Goal: Information Seeking & Learning: Learn about a topic

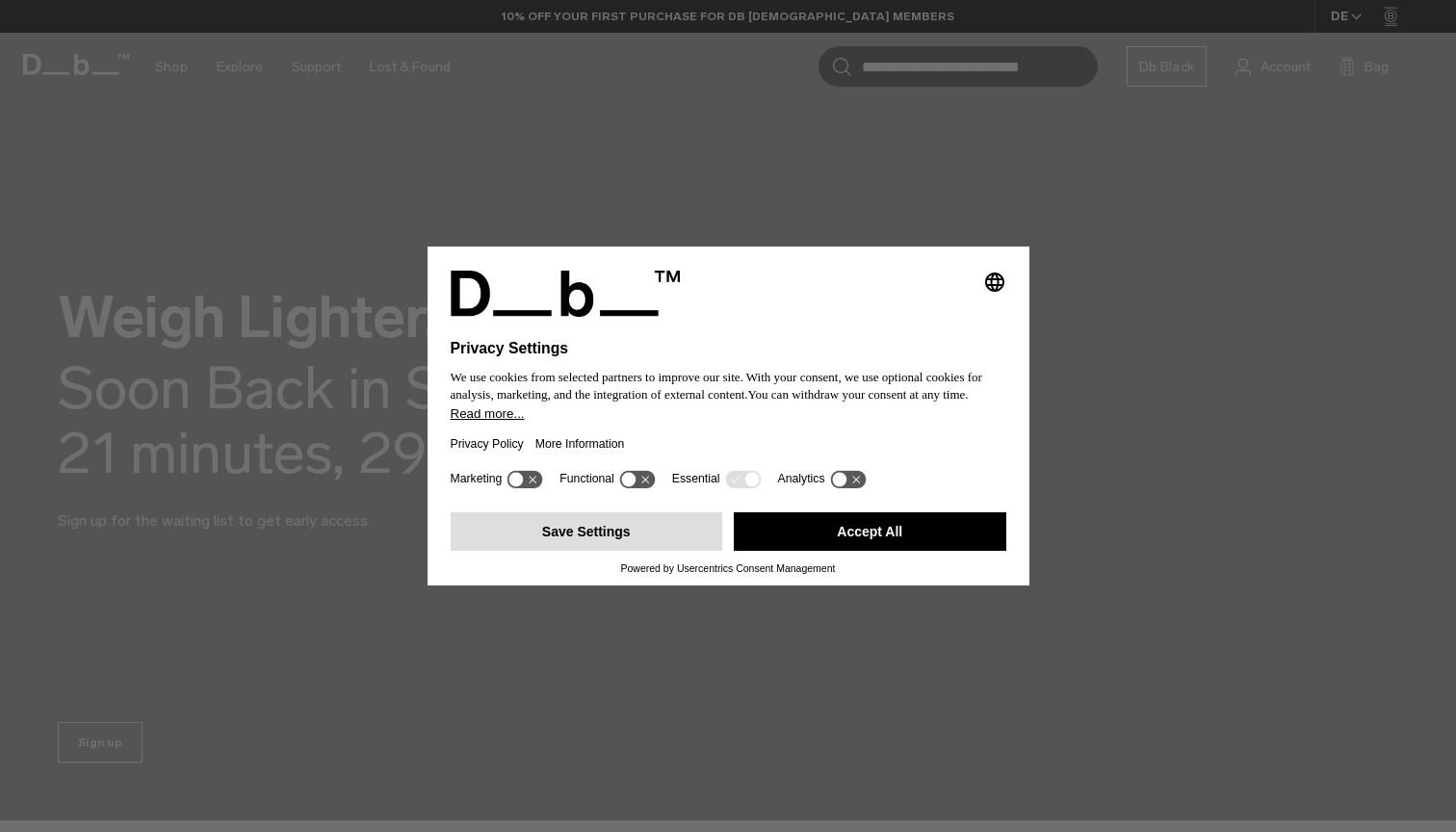
click at [636, 531] on button "Save Settings" at bounding box center [588, 531] width 273 height 39
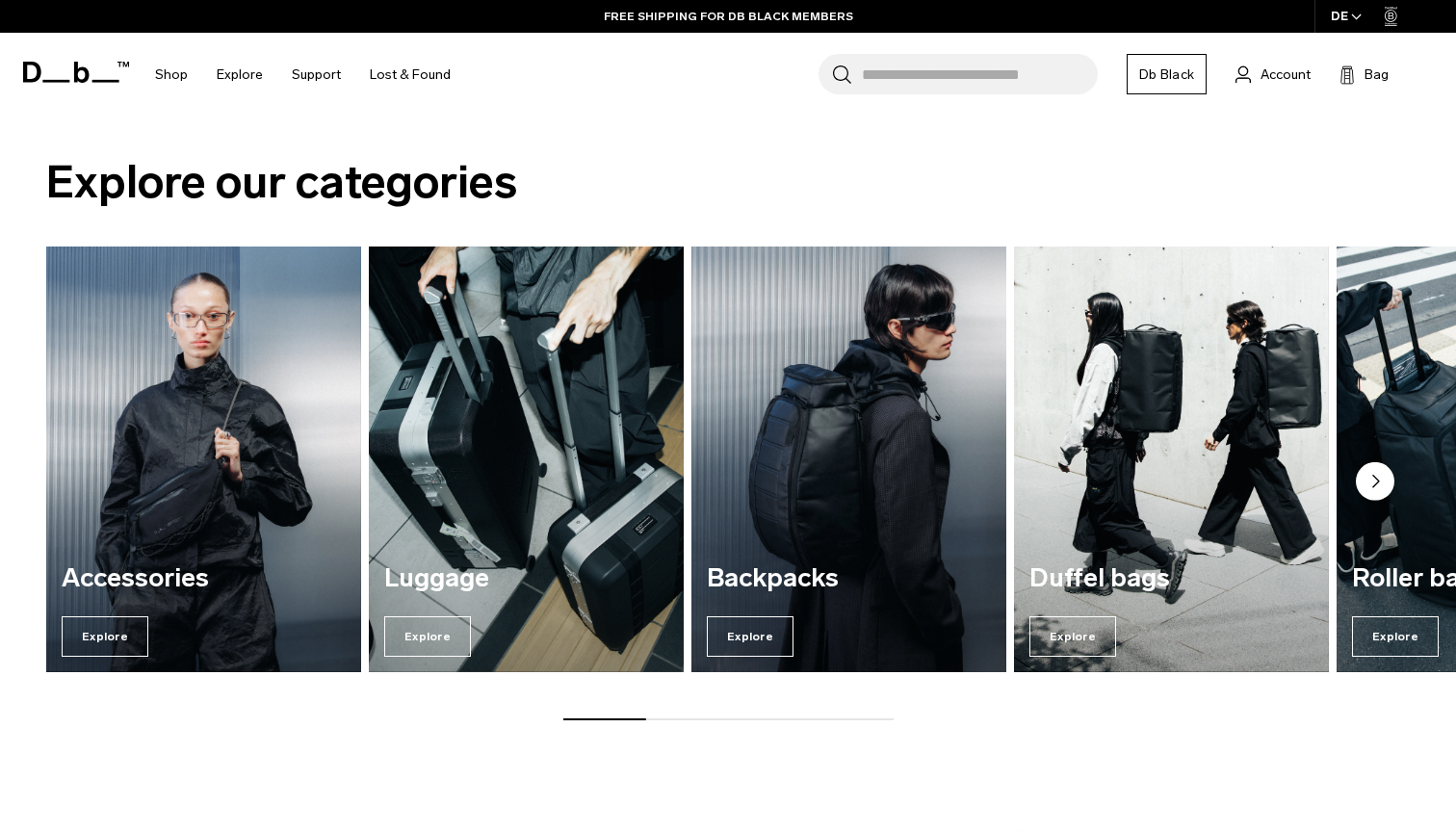
scroll to position [718, 0]
click at [1376, 480] on icon "Next slide" at bounding box center [1376, 482] width 6 height 12
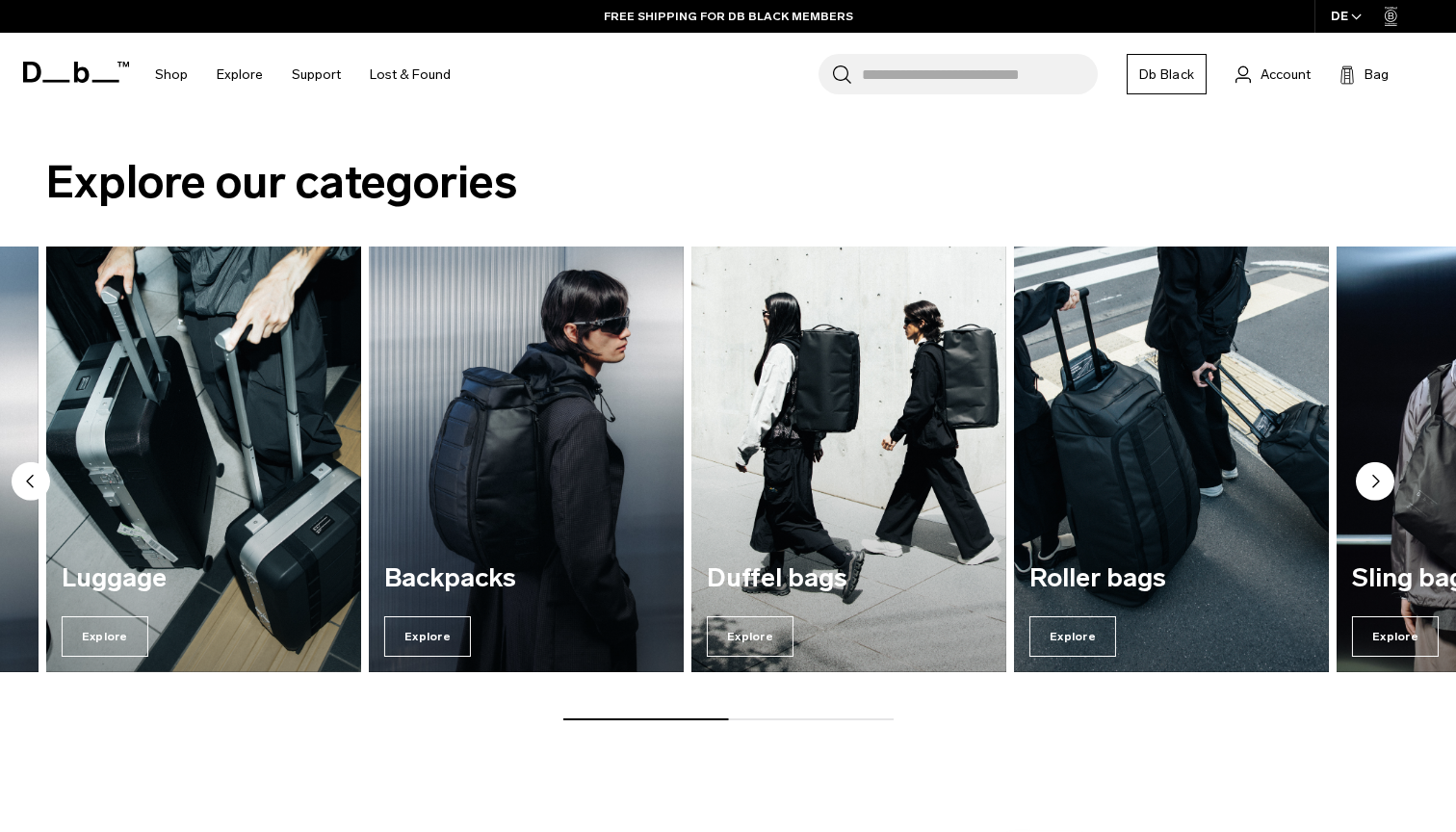
click at [1376, 480] on icon "Next slide" at bounding box center [1376, 482] width 6 height 12
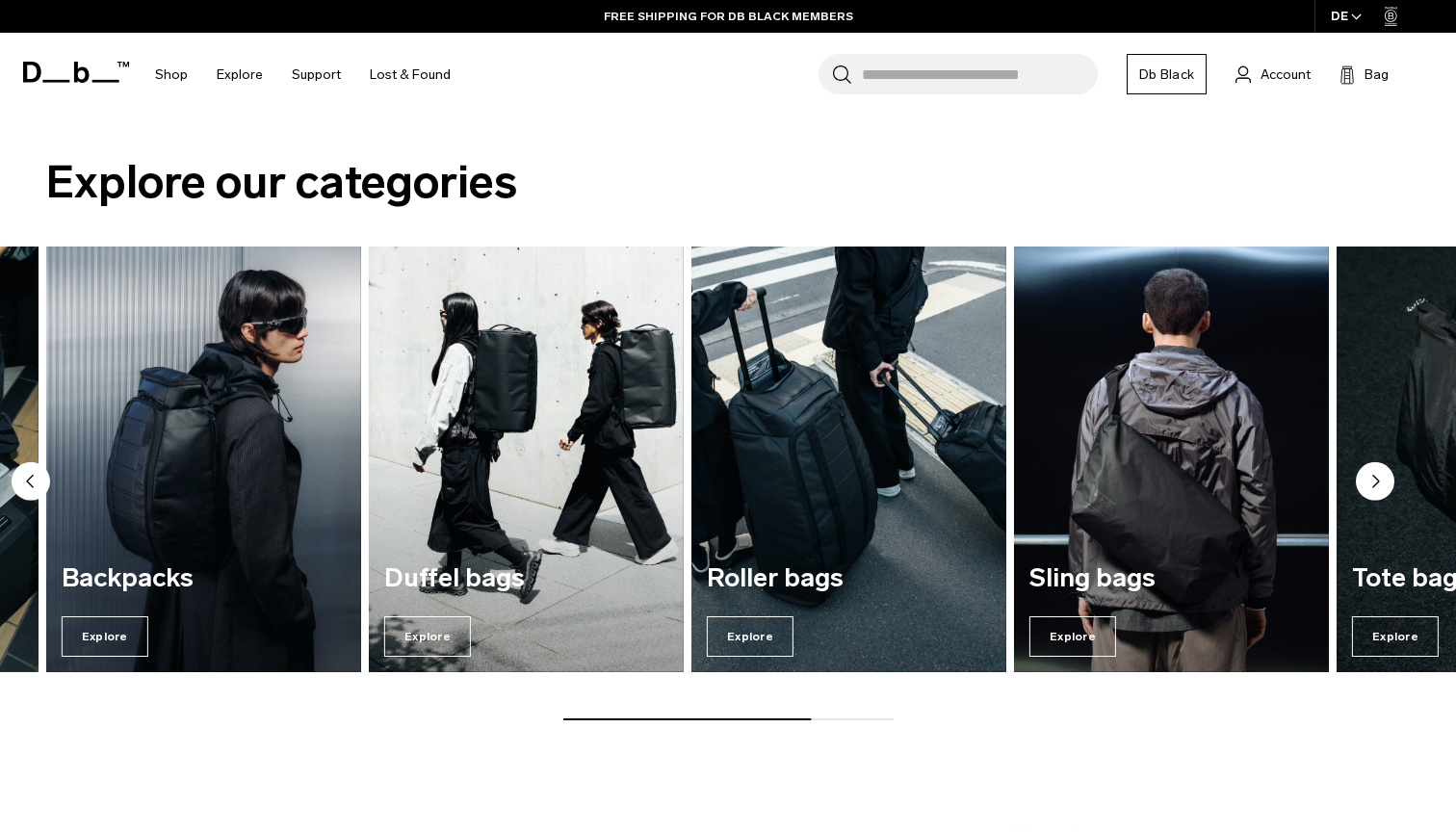
click at [1376, 480] on icon "Next slide" at bounding box center [1376, 482] width 6 height 12
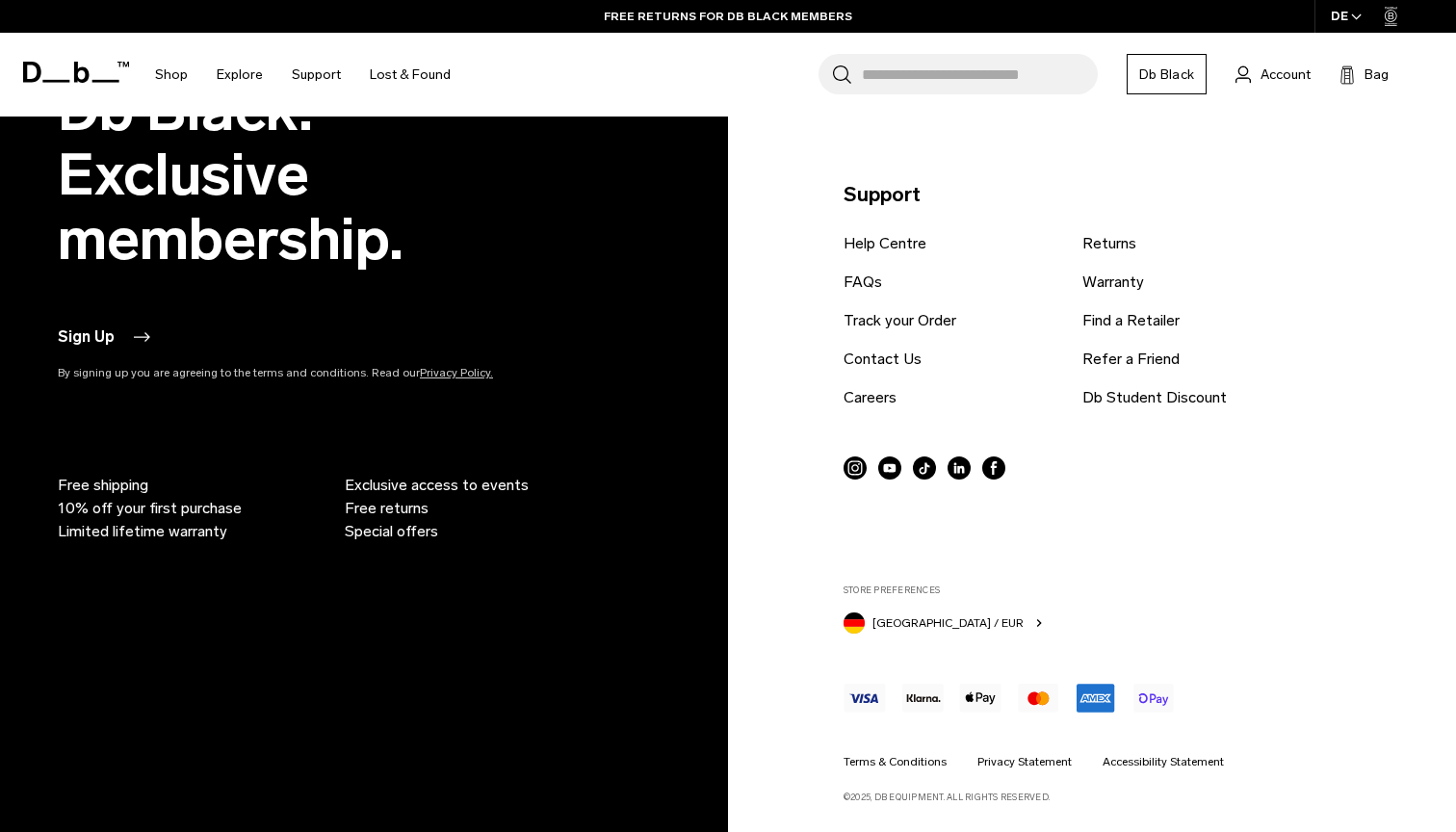
scroll to position [3399, 0]
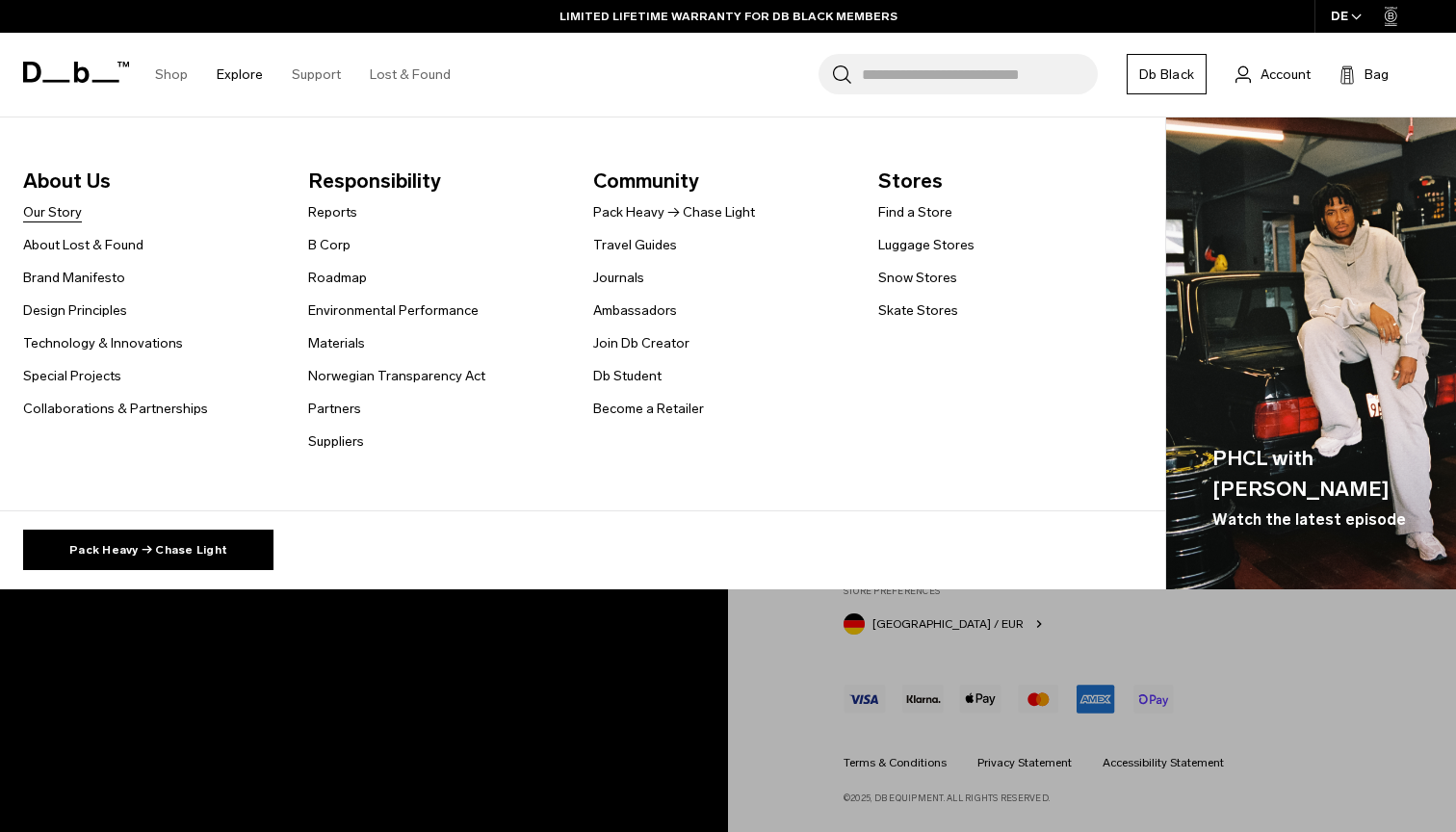
click at [74, 216] on link "Our Story" at bounding box center [51, 212] width 58 height 20
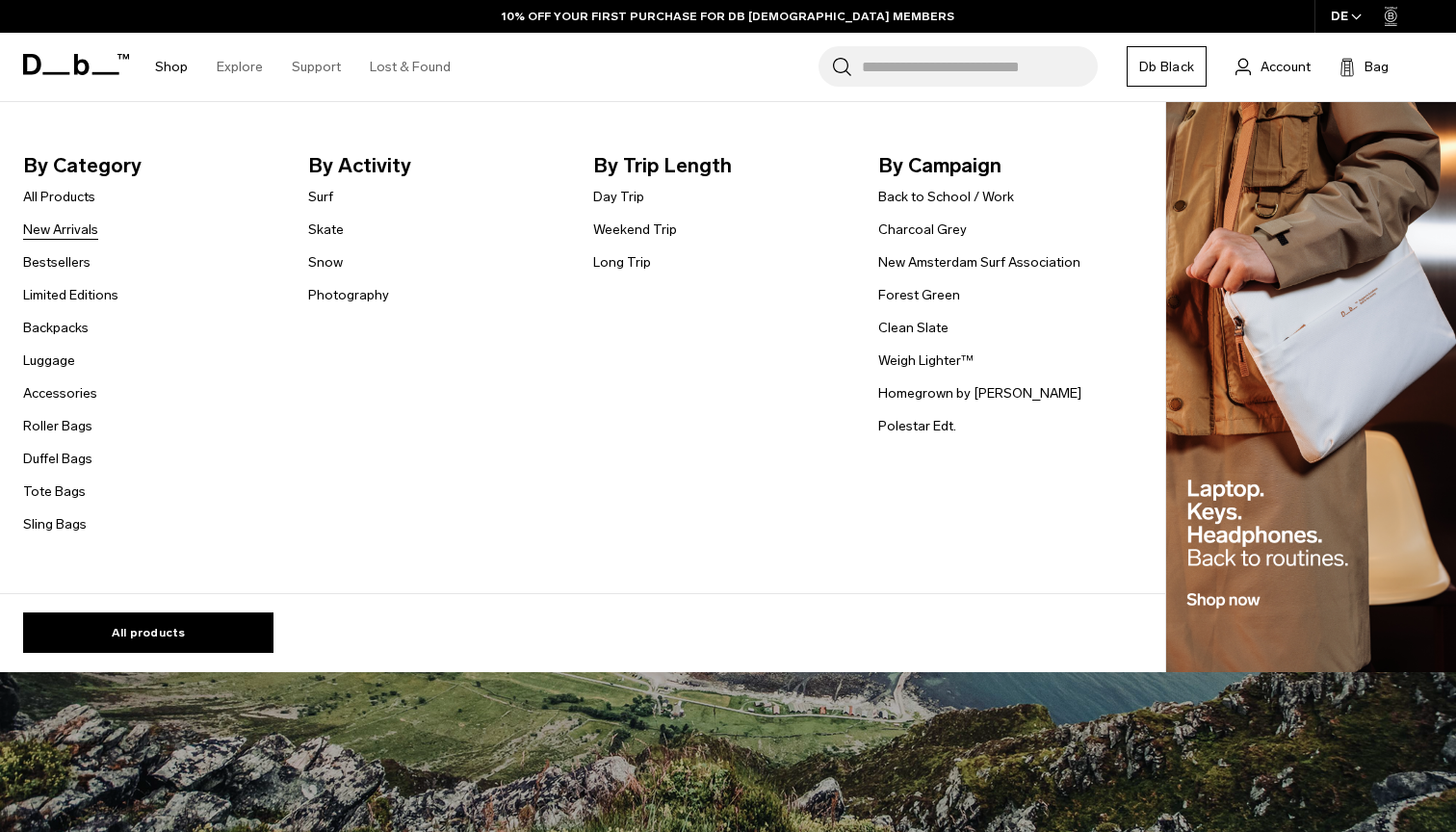
click at [69, 232] on link "New Arrivals" at bounding box center [60, 230] width 75 height 20
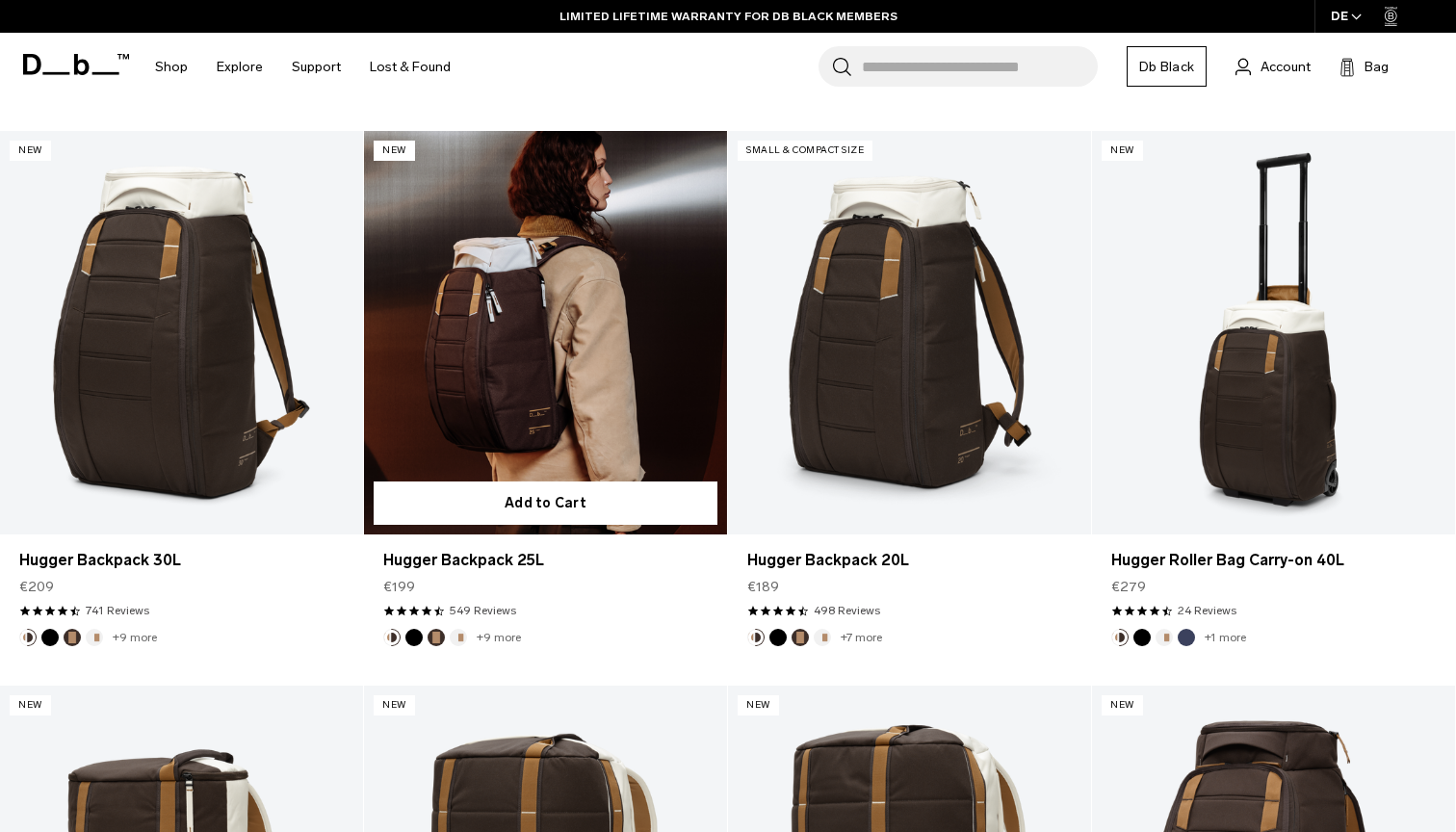
scroll to position [2571, 0]
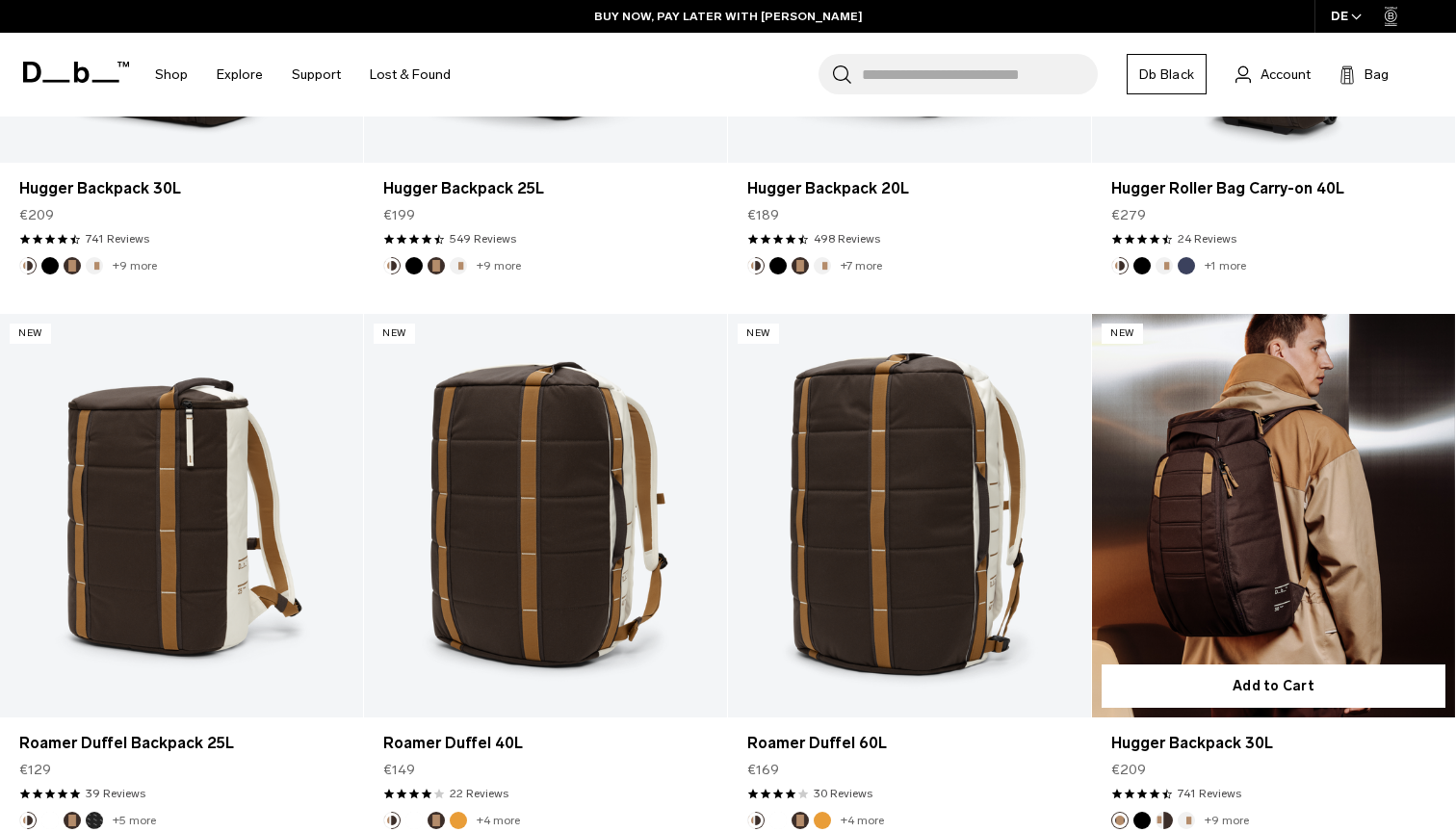
click at [1274, 568] on link "Hugger Backpack 30L" at bounding box center [1273, 515] width 363 height 404
